Goal: Find specific page/section: Find specific page/section

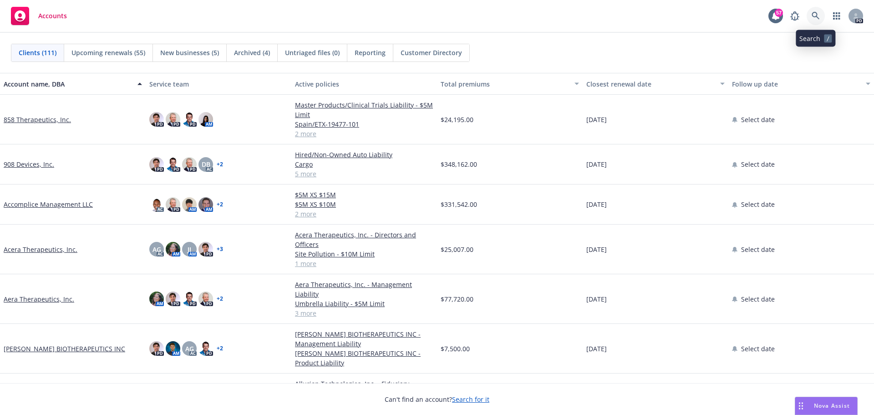
click at [817, 14] on icon at bounding box center [816, 16] width 8 height 8
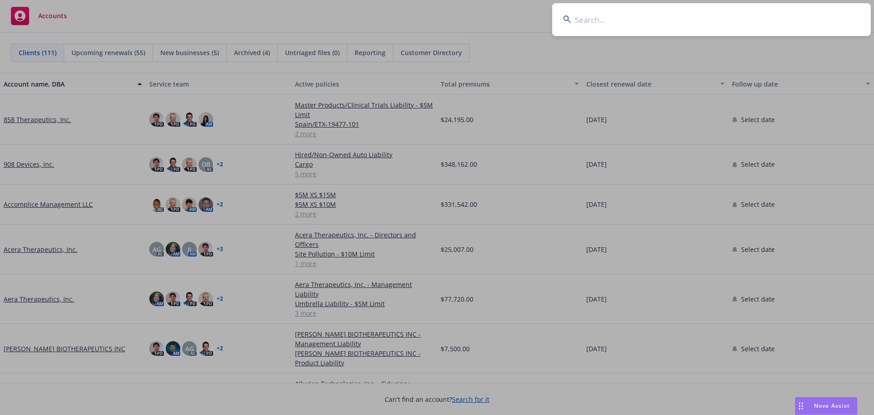
click at [625, 23] on input at bounding box center [711, 19] width 319 height 33
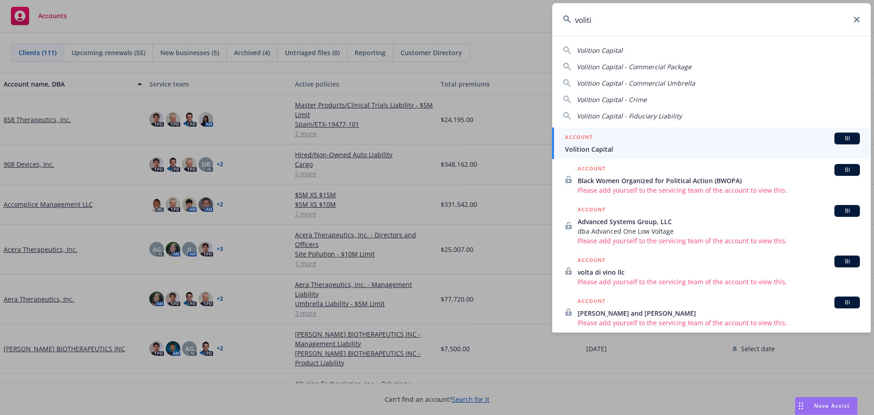
type input "voliti"
click at [617, 148] on span "Volition Capital" at bounding box center [712, 149] width 295 height 10
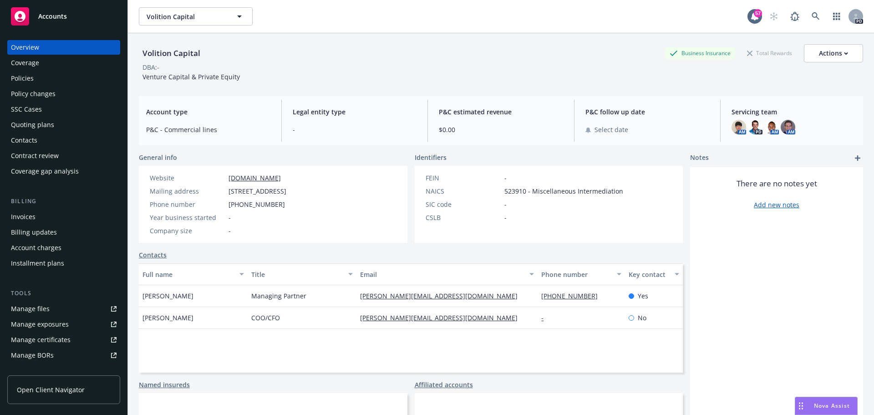
click at [31, 77] on div "Policies" at bounding box center [22, 78] width 23 height 15
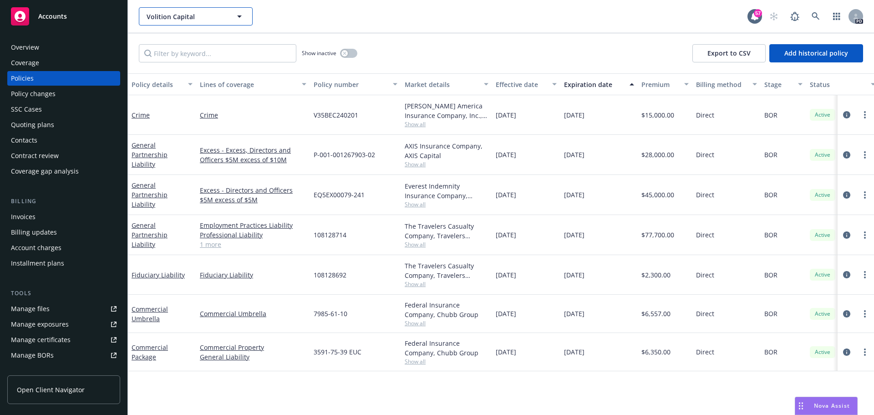
click at [186, 18] on span "Volition Capital" at bounding box center [186, 17] width 79 height 10
type input "qsr auto"
click at [814, 11] on link at bounding box center [816, 16] width 18 height 18
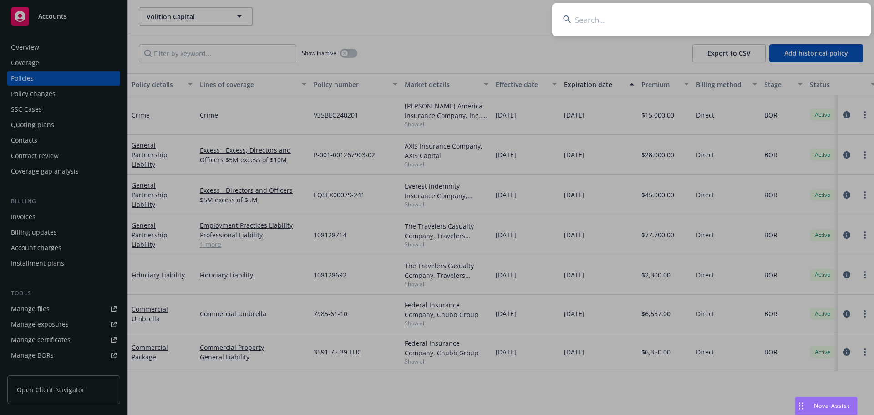
click at [723, 16] on input at bounding box center [711, 19] width 319 height 33
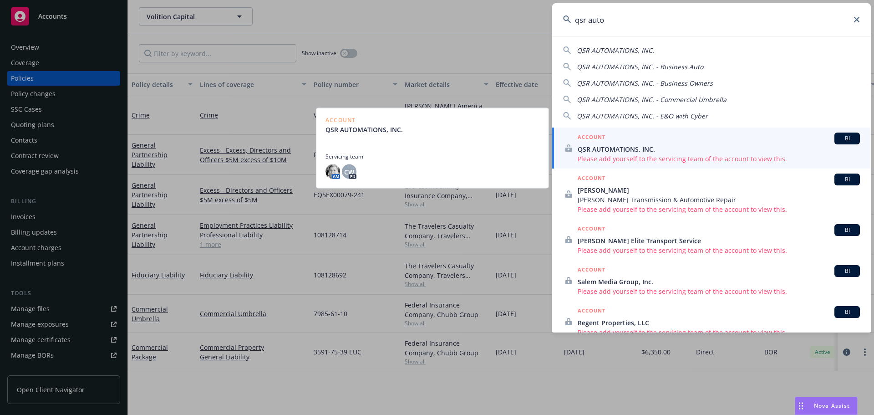
type input "qsr auto"
click at [638, 146] on span "QSR AUTOMATIONS, INC." at bounding box center [719, 149] width 282 height 10
